Goal: Transaction & Acquisition: Purchase product/service

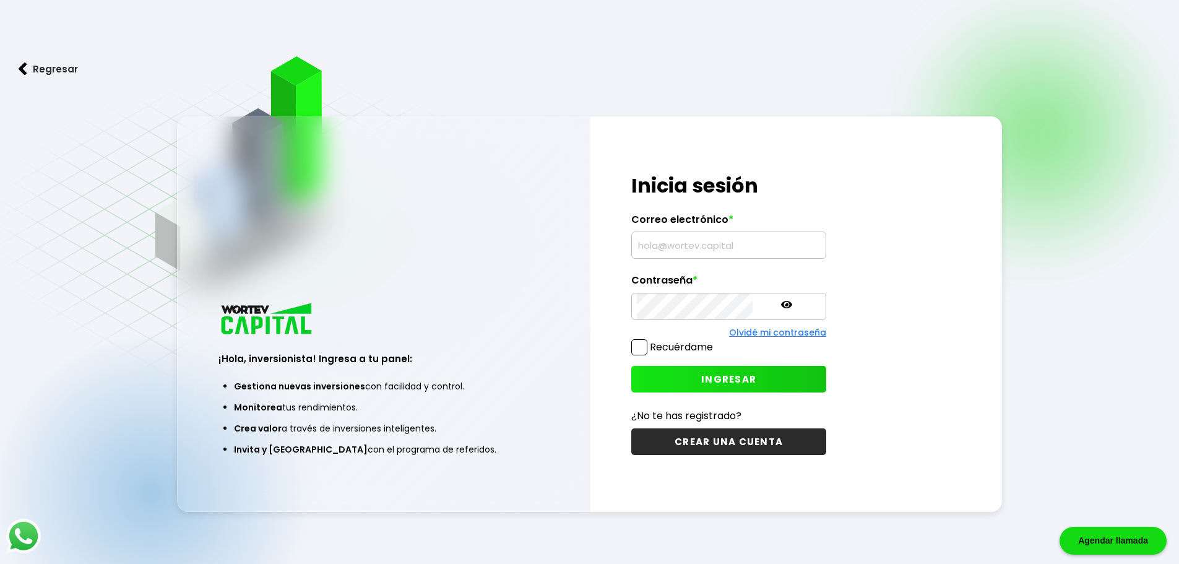
click at [712, 258] on input "text" at bounding box center [729, 245] width 184 height 26
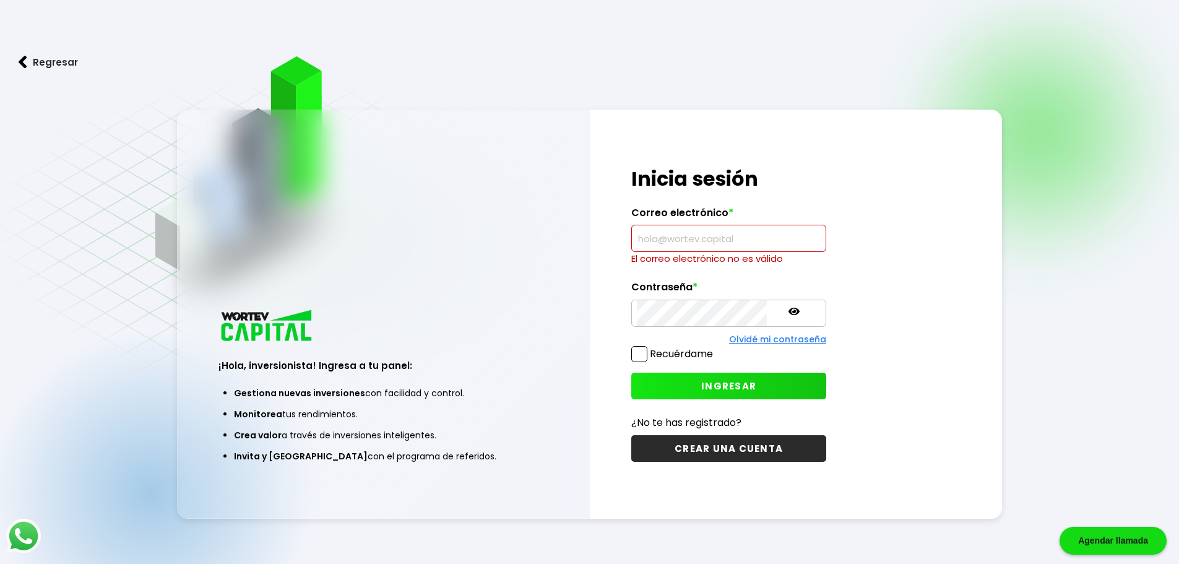
type input "[EMAIL_ADDRESS][DOMAIN_NAME]"
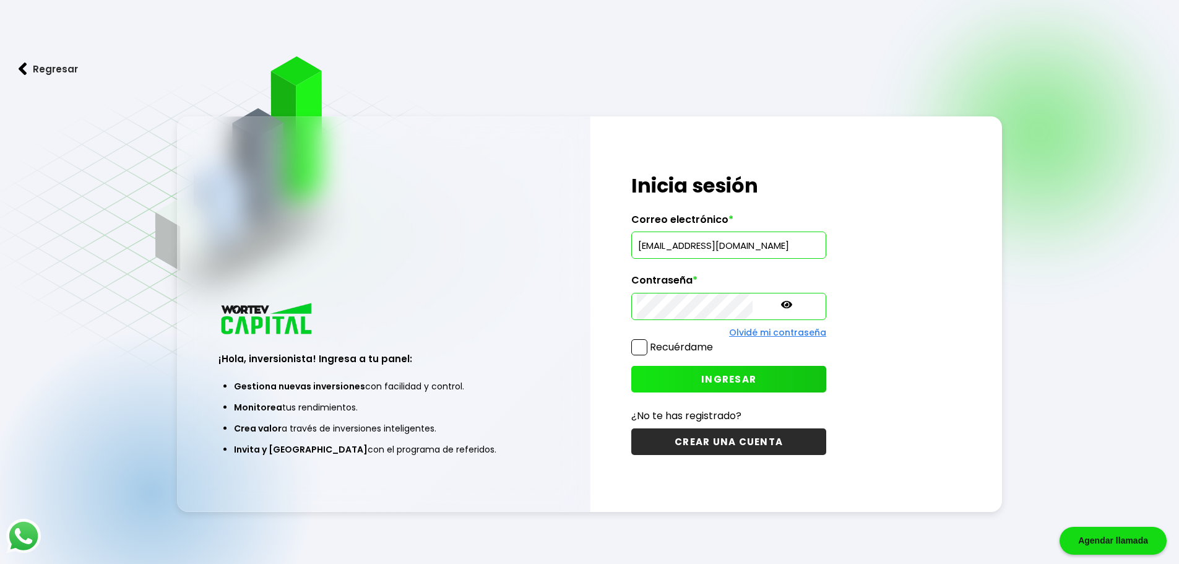
click at [641, 349] on span at bounding box center [639, 347] width 16 height 16
click at [715, 341] on input "Recuérdame" at bounding box center [715, 341] width 0 height 0
click at [701, 380] on span "INGRESAR" at bounding box center [728, 378] width 55 height 13
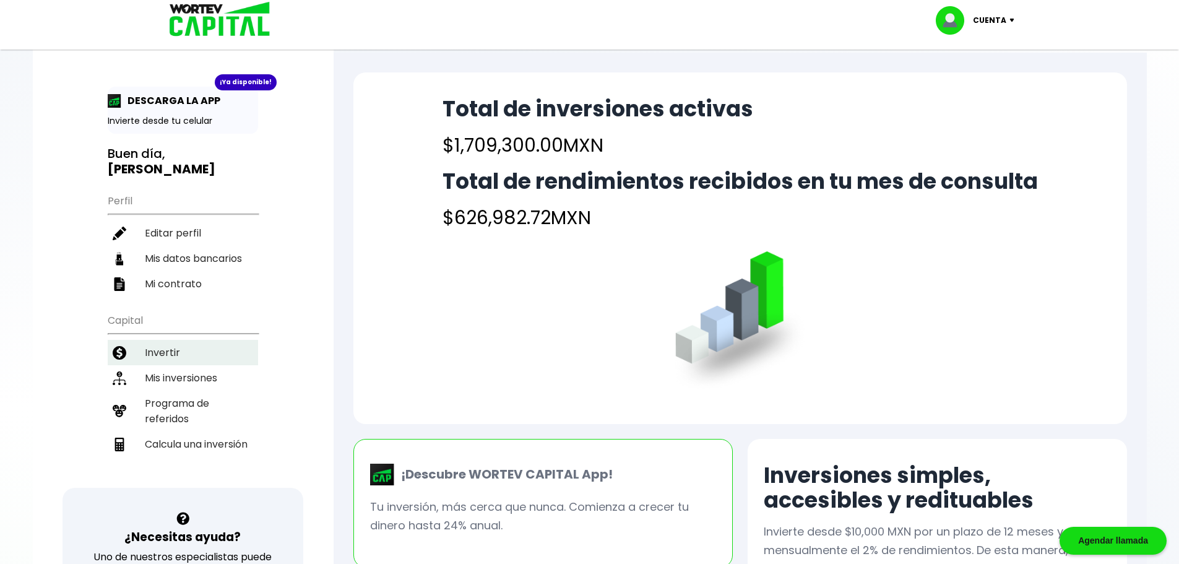
click at [165, 354] on li "Invertir" at bounding box center [183, 352] width 150 height 25
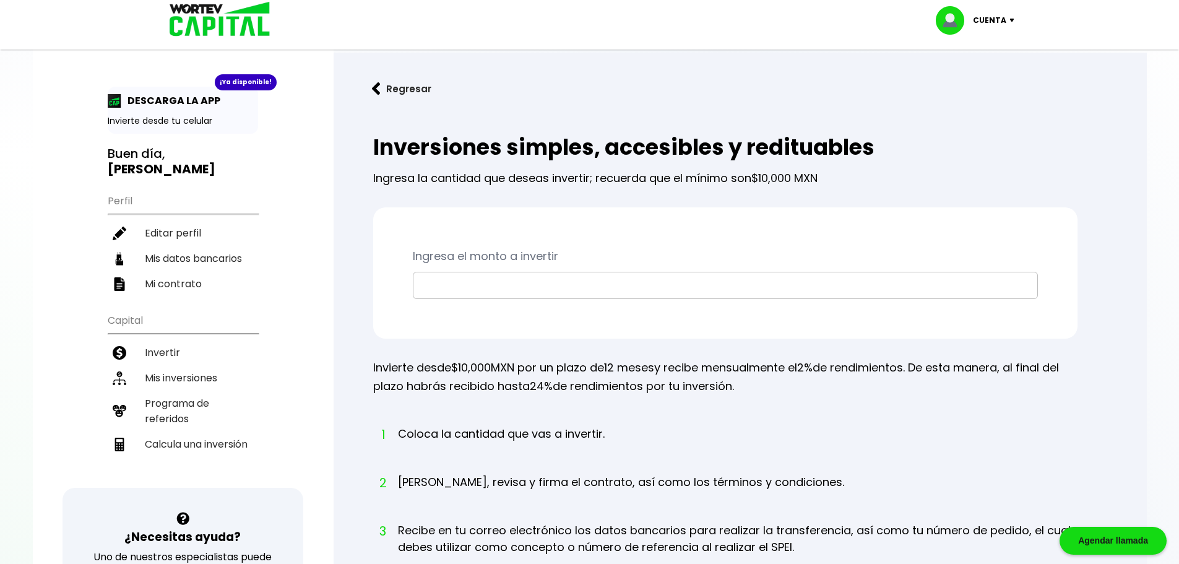
click at [457, 293] on input "text" at bounding box center [725, 285] width 614 height 26
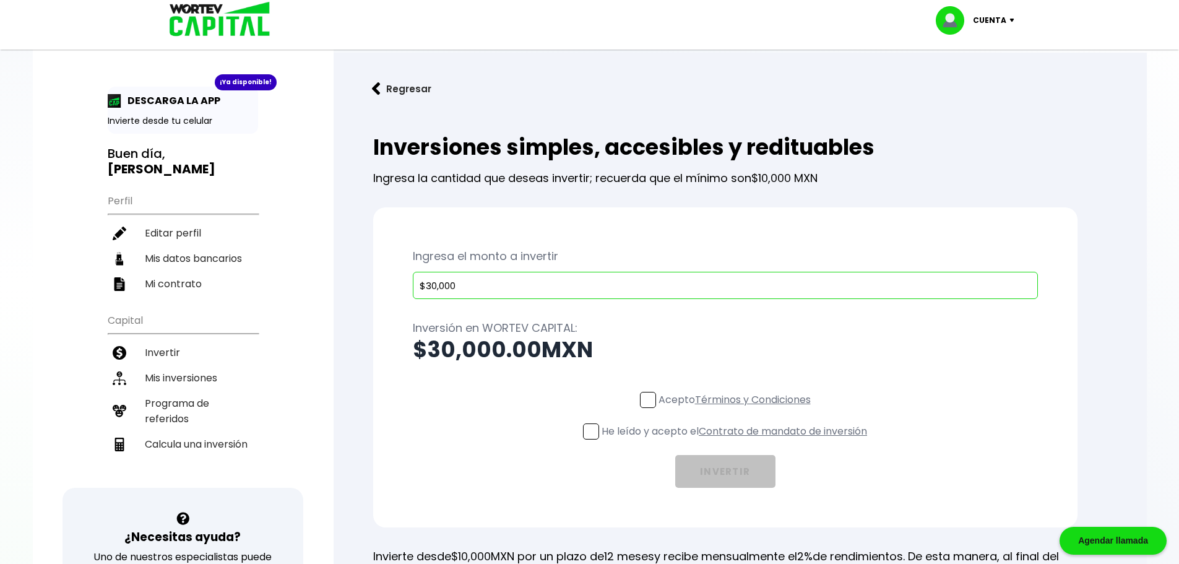
type input "$30,000"
drag, startPoint x: 656, startPoint y: 402, endPoint x: 648, endPoint y: 404, distance: 8.3
click at [658, 402] on p "Acepto Términos y Condiciones" at bounding box center [734, 399] width 152 height 15
click at [737, 409] on input "Acepto Términos y Condiciones" at bounding box center [737, 409] width 0 height 0
click at [593, 439] on div "He leído y acepto el Contrato de mandato de inversión" at bounding box center [725, 434] width 284 height 22
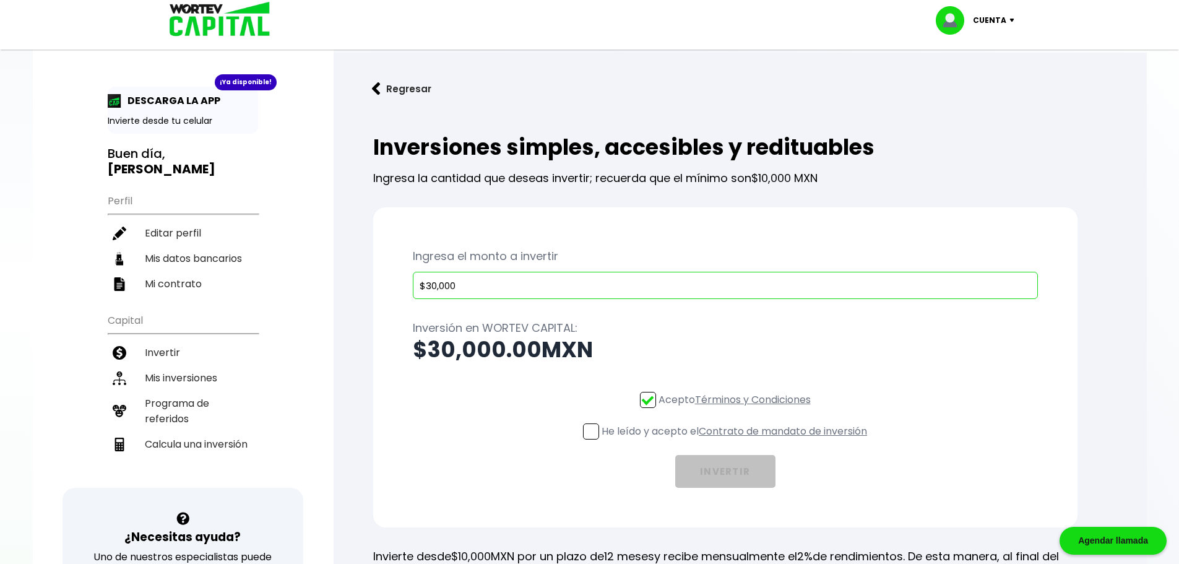
click at [589, 434] on span at bounding box center [591, 431] width 16 height 16
click at [737, 440] on input "He leído y acepto el Contrato de mandato de inversión" at bounding box center [737, 440] width 0 height 0
click at [729, 477] on button "INVERTIR" at bounding box center [725, 471] width 100 height 33
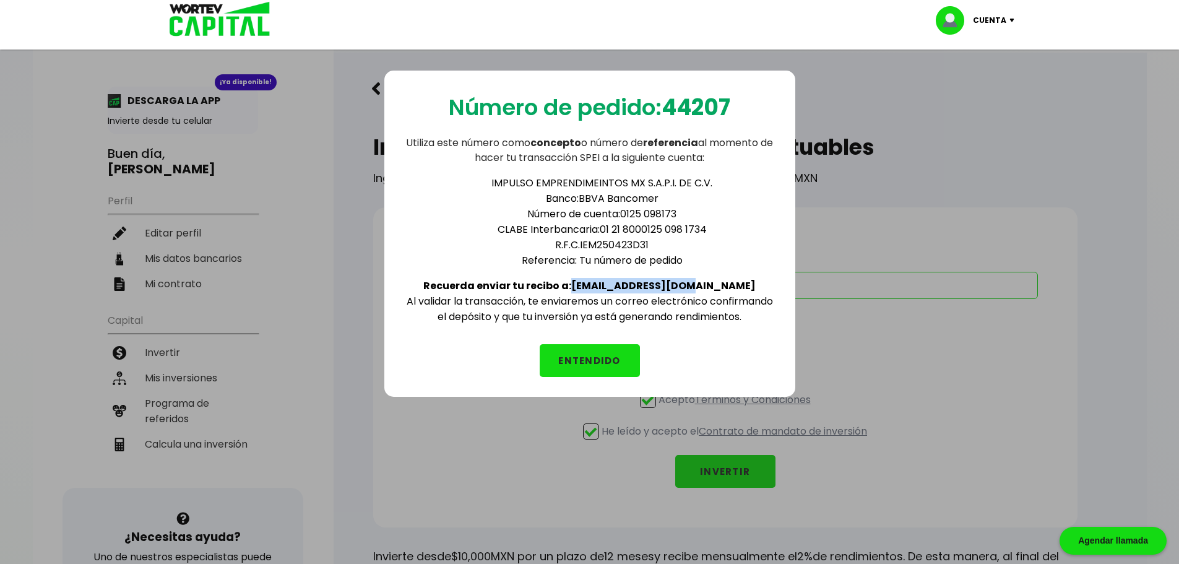
drag, startPoint x: 610, startPoint y: 286, endPoint x: 716, endPoint y: 280, distance: 106.0
click at [716, 280] on div "IMPULSO EMPRENDIMEINTOS MX S.A.P.I. DE C.V. Banco: BBVA Bancomer Número de cuen…" at bounding box center [589, 244] width 371 height 159
copy b "[EMAIL_ADDRESS][DOMAIN_NAME]"
click at [598, 364] on button "ENTENDIDO" at bounding box center [589, 360] width 100 height 33
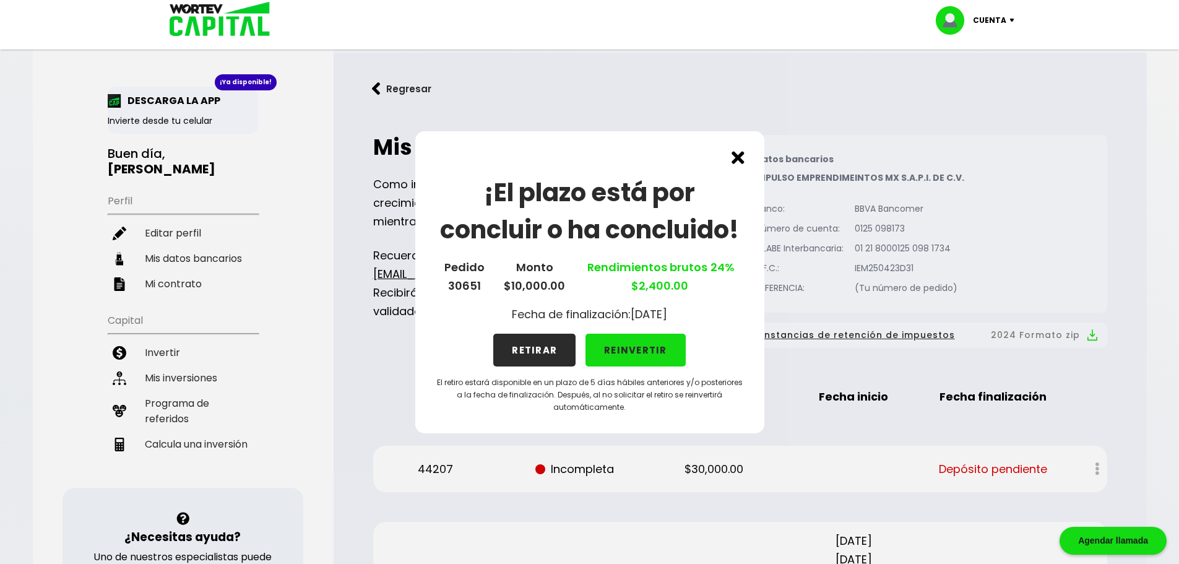
click at [624, 345] on button "REINVERTIR" at bounding box center [635, 349] width 100 height 33
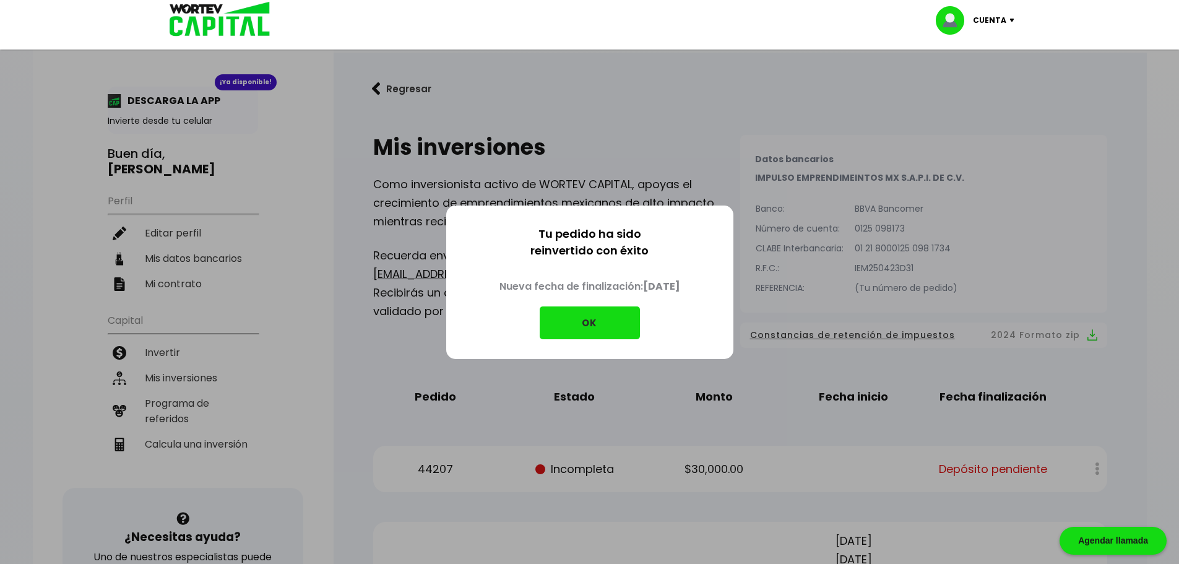
click at [582, 325] on button "OK" at bounding box center [589, 322] width 100 height 33
